Goal: Task Accomplishment & Management: Complete application form

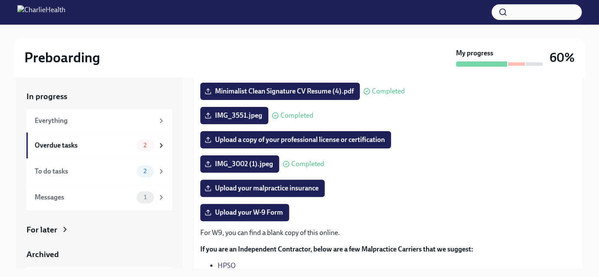
scroll to position [137, 0]
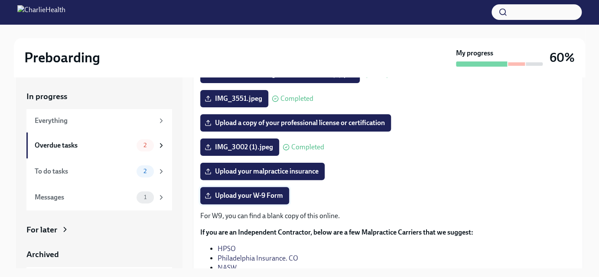
click at [273, 194] on span "Upload your W-9 Form" at bounding box center [244, 196] width 77 height 9
click at [0, 0] on input "Upload your W-9 Form" at bounding box center [0, 0] width 0 height 0
click at [501, 133] on div "The following documents are needed to complete your contractor profile and, in …" at bounding box center [387, 148] width 375 height 298
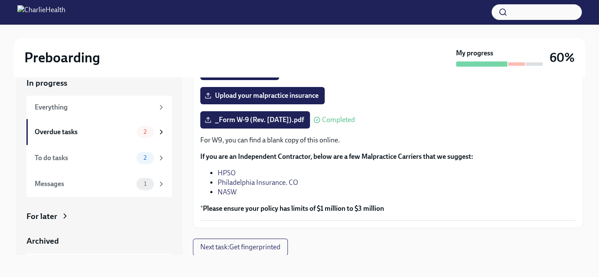
scroll to position [15, 0]
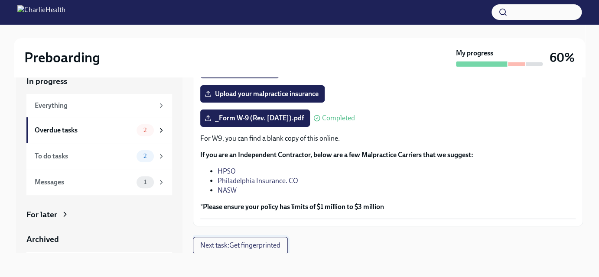
click at [261, 249] on span "Next task : Get fingerprinted" at bounding box center [240, 245] width 80 height 9
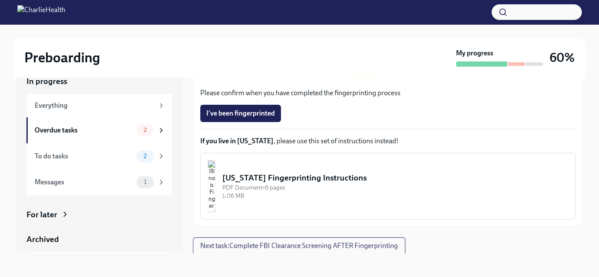
scroll to position [200, 0]
click at [381, 242] on span "Next task : Complete FBI Clearance Screening AFTER Fingerprinting" at bounding box center [299, 245] width 198 height 9
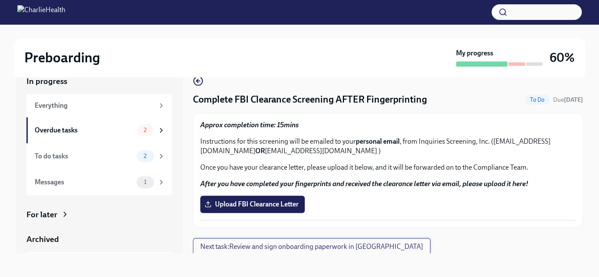
click at [360, 243] on span "Next task : Review and sign onboarding paperwork in UKG" at bounding box center [311, 247] width 223 height 9
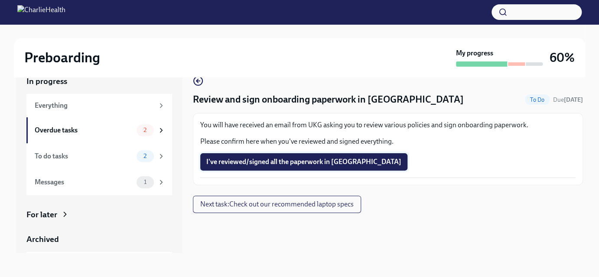
click at [331, 158] on span "I've reviewed/signed all the paperwork in UKG" at bounding box center [303, 162] width 195 height 9
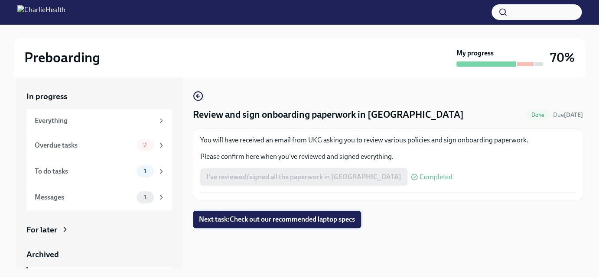
click at [326, 219] on span "Next task : Check out our recommended laptop specs" at bounding box center [277, 219] width 156 height 9
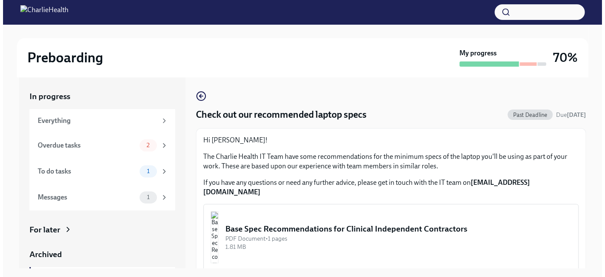
scroll to position [15, 0]
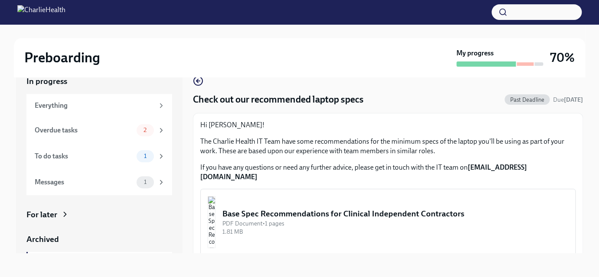
click at [415, 208] on div "Base Spec Recommendations for Clinical Independent Contractors" at bounding box center [395, 213] width 346 height 11
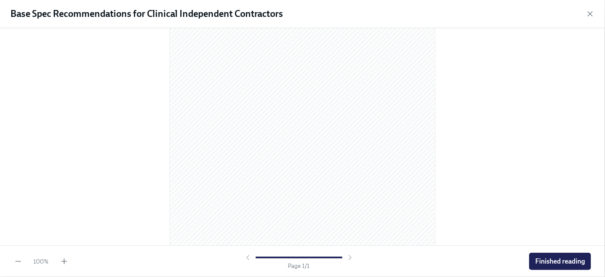
scroll to position [140, 0]
click at [547, 262] on span "Finished reading" at bounding box center [560, 261] width 50 height 9
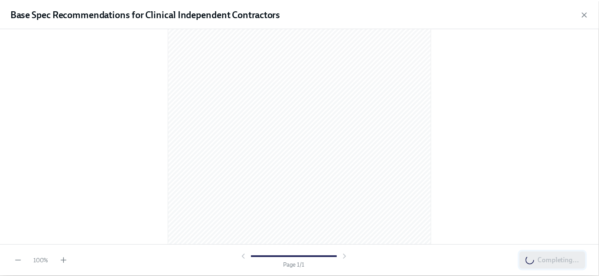
scroll to position [0, 0]
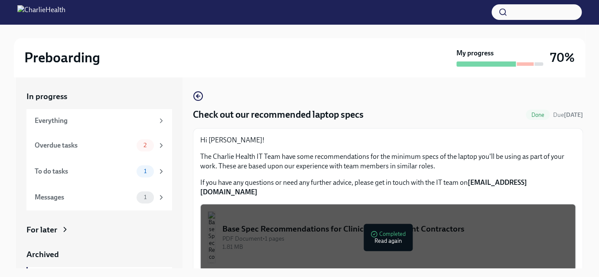
click at [590, 226] on div "Preboarding My progress 70% In progress Everything Overdue tasks 2 To do tasks …" at bounding box center [299, 158] width 599 height 269
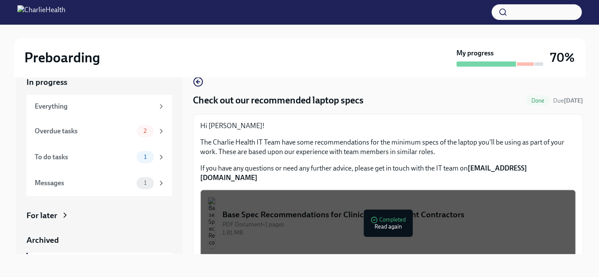
scroll to position [15, 0]
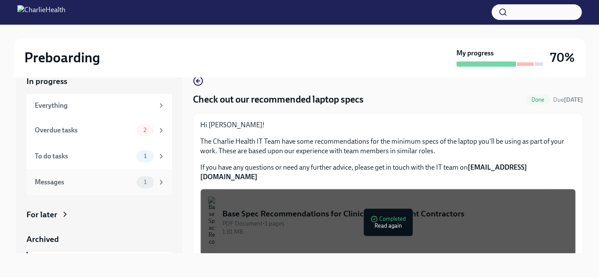
click at [145, 181] on span "1" at bounding box center [145, 182] width 13 height 7
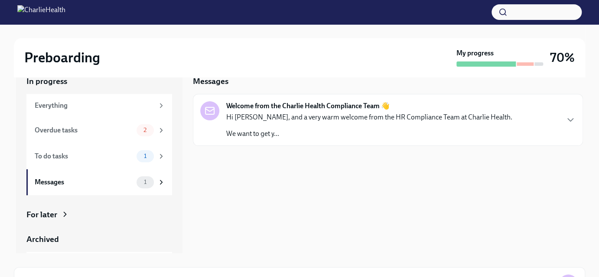
click at [326, 111] on div "Welcome from the Charlie Health Compliance Team 👋 Hi Kaitlyn, and a very warm w…" at bounding box center [369, 119] width 286 height 37
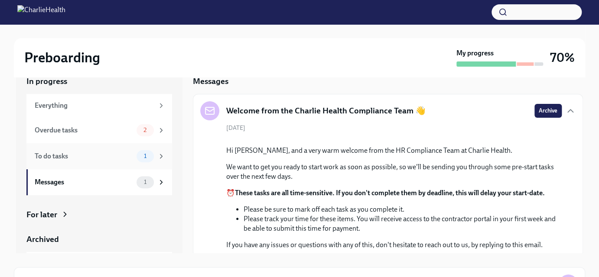
click at [139, 158] on span "1" at bounding box center [145, 156] width 13 height 7
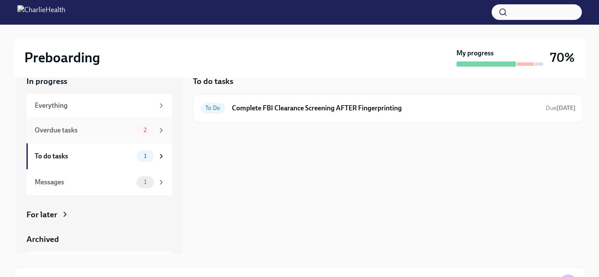
click at [114, 130] on div "Overdue tasks" at bounding box center [84, 131] width 98 height 10
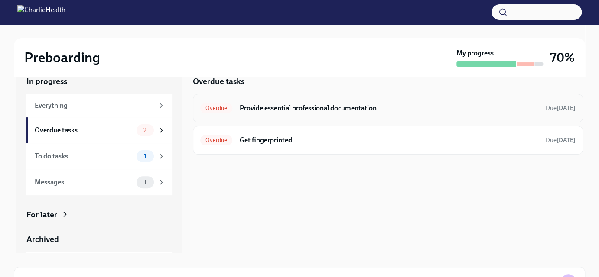
click at [332, 104] on h6 "Provide essential professional documentation" at bounding box center [388, 109] width 299 height 10
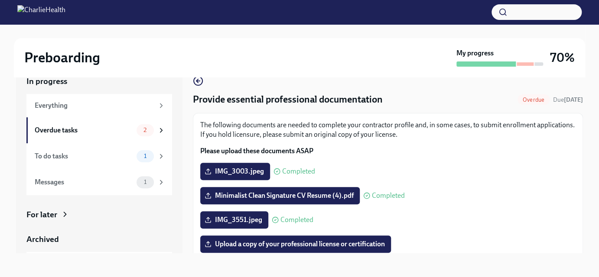
click at [514, 140] on div "The following documents are needed to complete your contractor profile and, in …" at bounding box center [387, 138] width 375 height 36
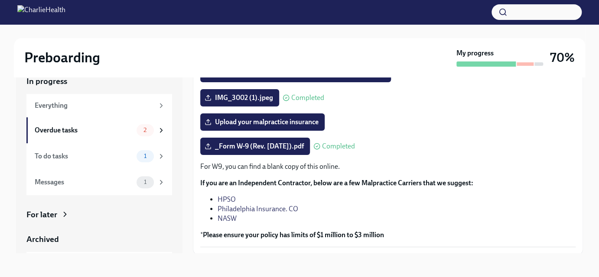
scroll to position [188, 0]
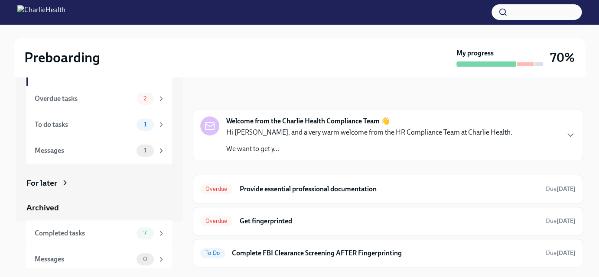
scroll to position [50, 0]
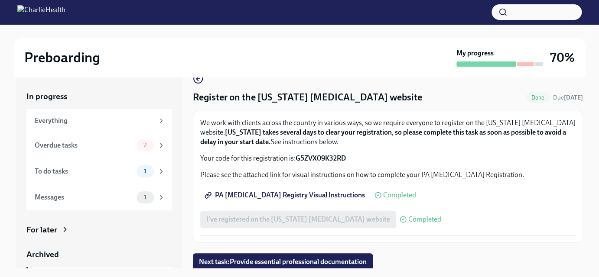
scroll to position [19, 0]
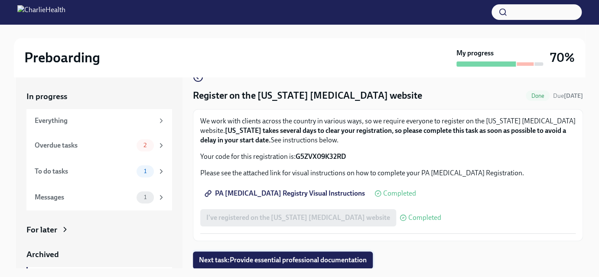
click at [331, 255] on button "Next task : Provide essential professional documentation" at bounding box center [283, 260] width 180 height 17
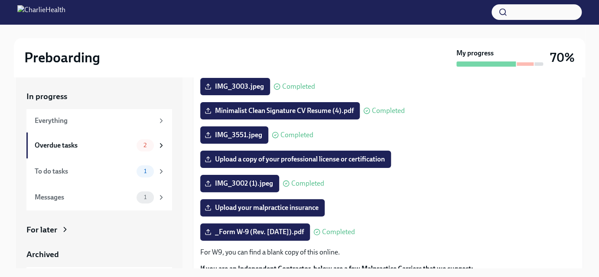
scroll to position [108, 0]
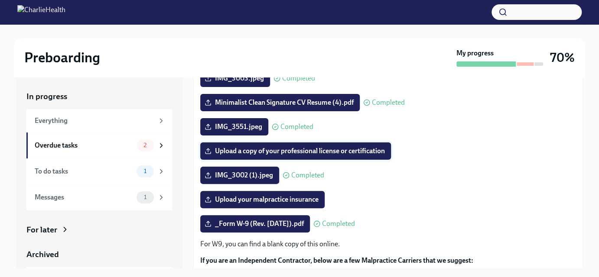
click at [388, 152] on label "Upload a copy of your professional license or certification" at bounding box center [295, 151] width 191 height 17
click at [0, 0] on input "Upload a copy of your professional license or certification" at bounding box center [0, 0] width 0 height 0
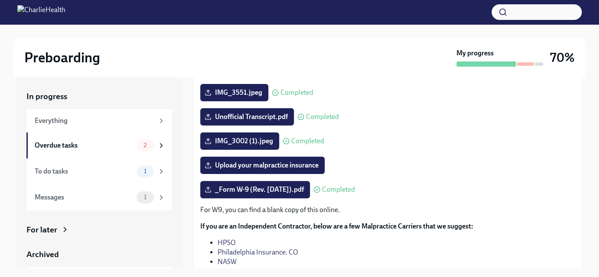
scroll to position [199, 0]
